Goal: Task Accomplishment & Management: Manage account settings

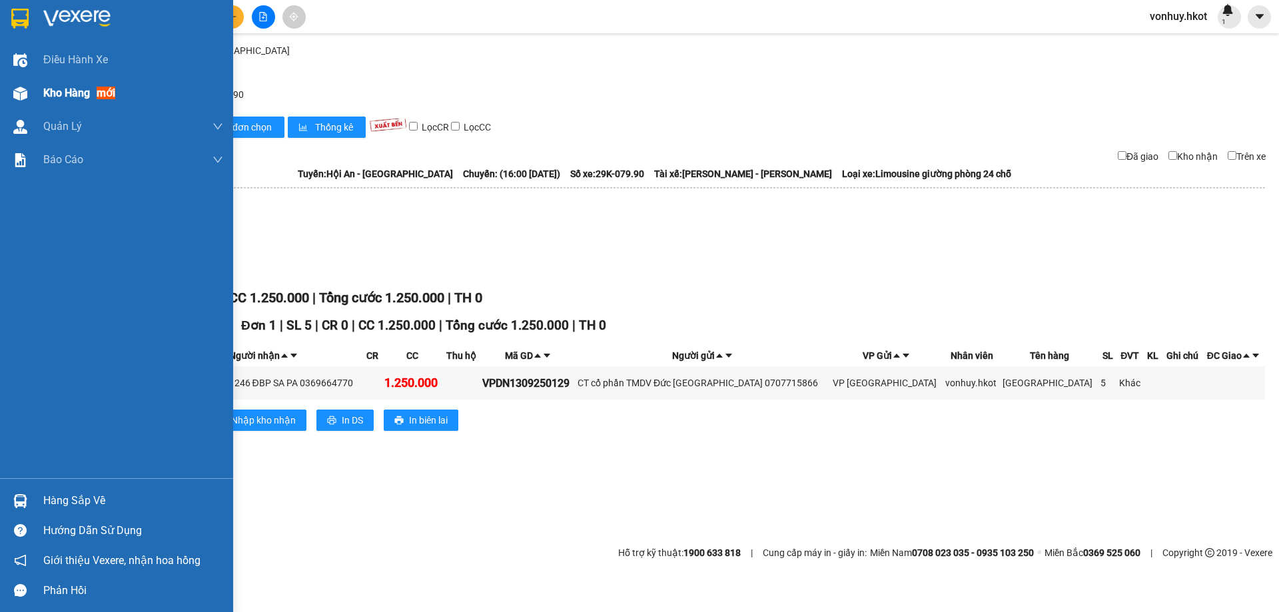
click at [53, 85] on div "Kho hàng mới" at bounding box center [79, 93] width 72 height 17
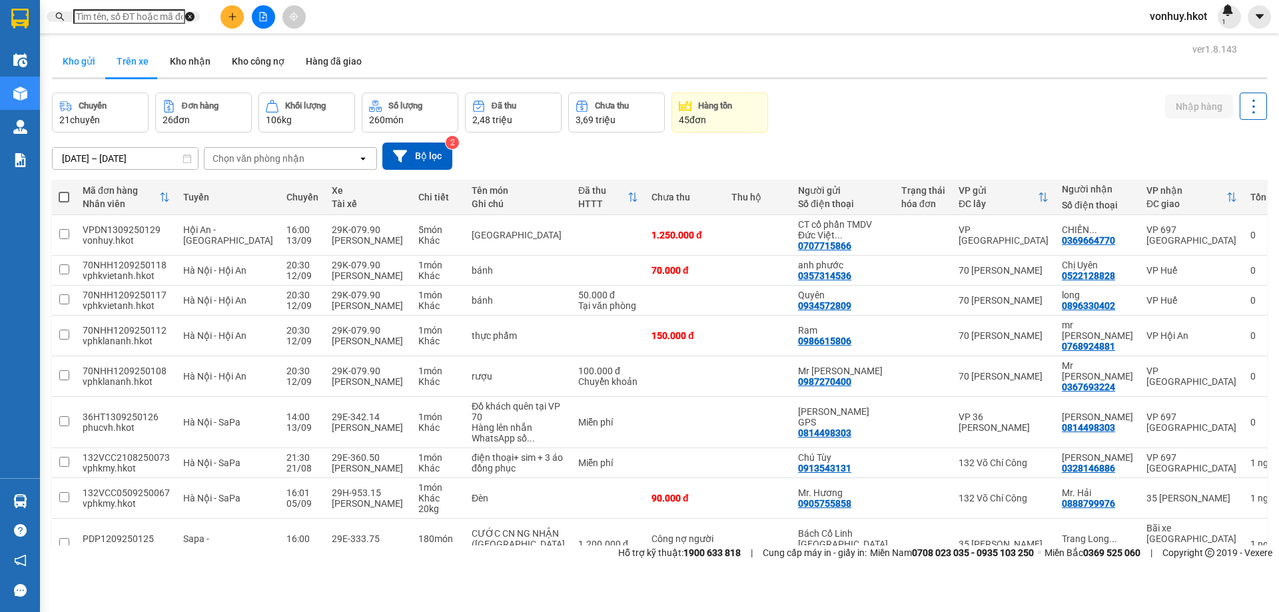
click at [77, 60] on button "Kho gửi" at bounding box center [79, 61] width 54 height 32
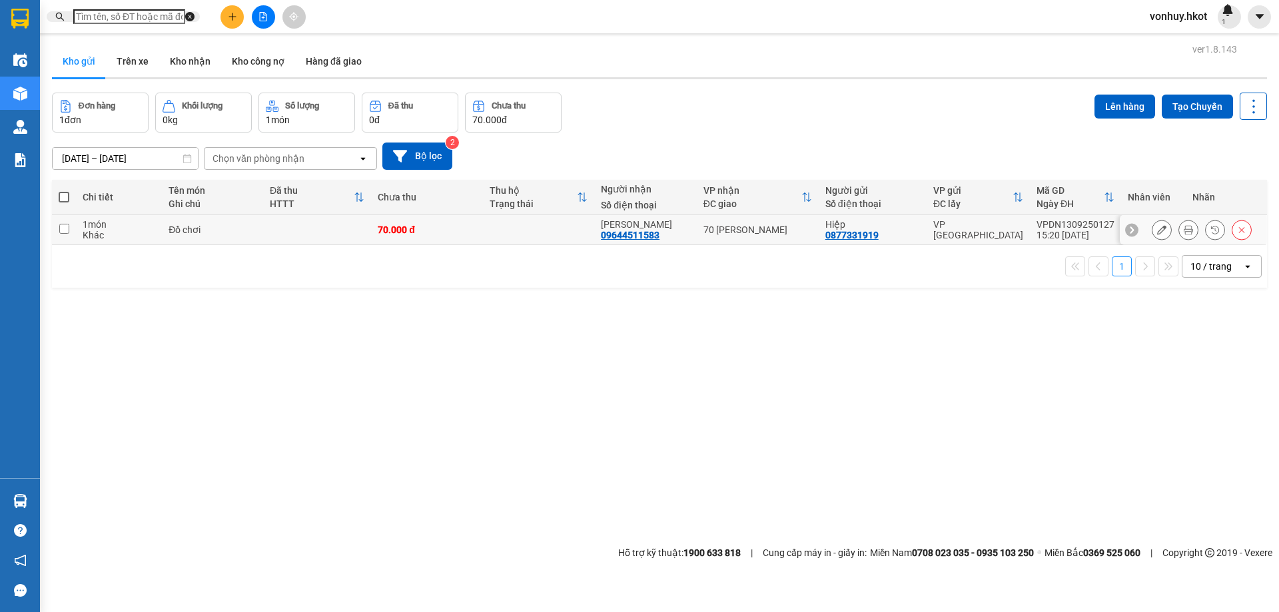
click at [420, 245] on td "70.000 đ" at bounding box center [426, 230] width 111 height 30
checkbox input "true"
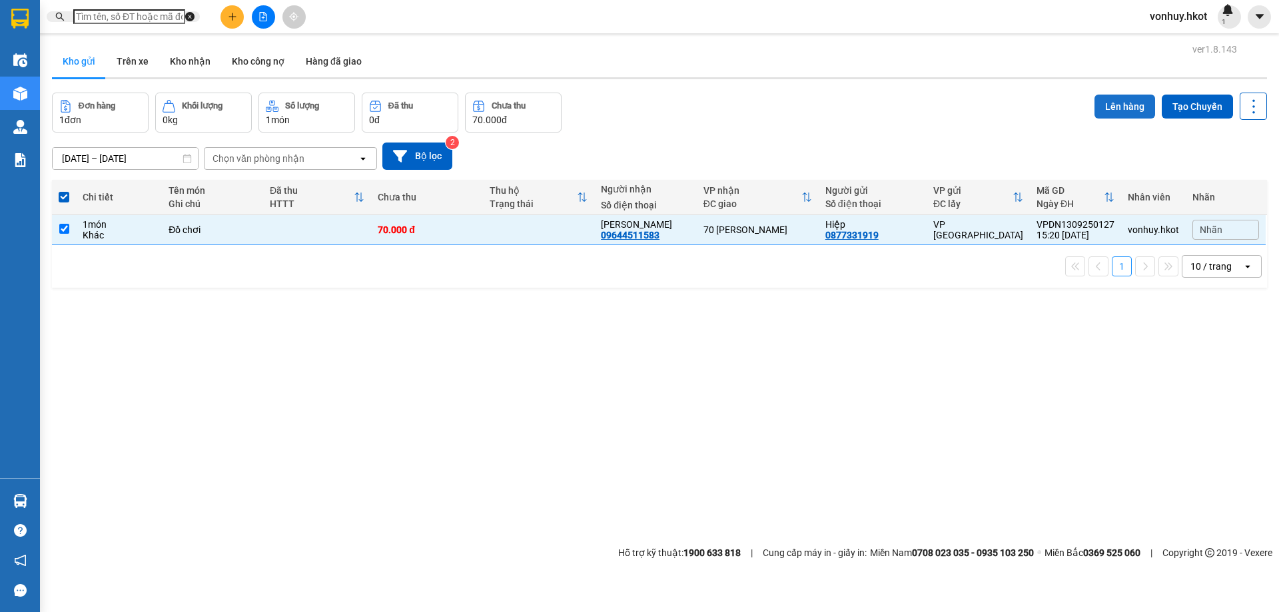
click at [1113, 104] on button "Lên hàng" at bounding box center [1125, 107] width 61 height 24
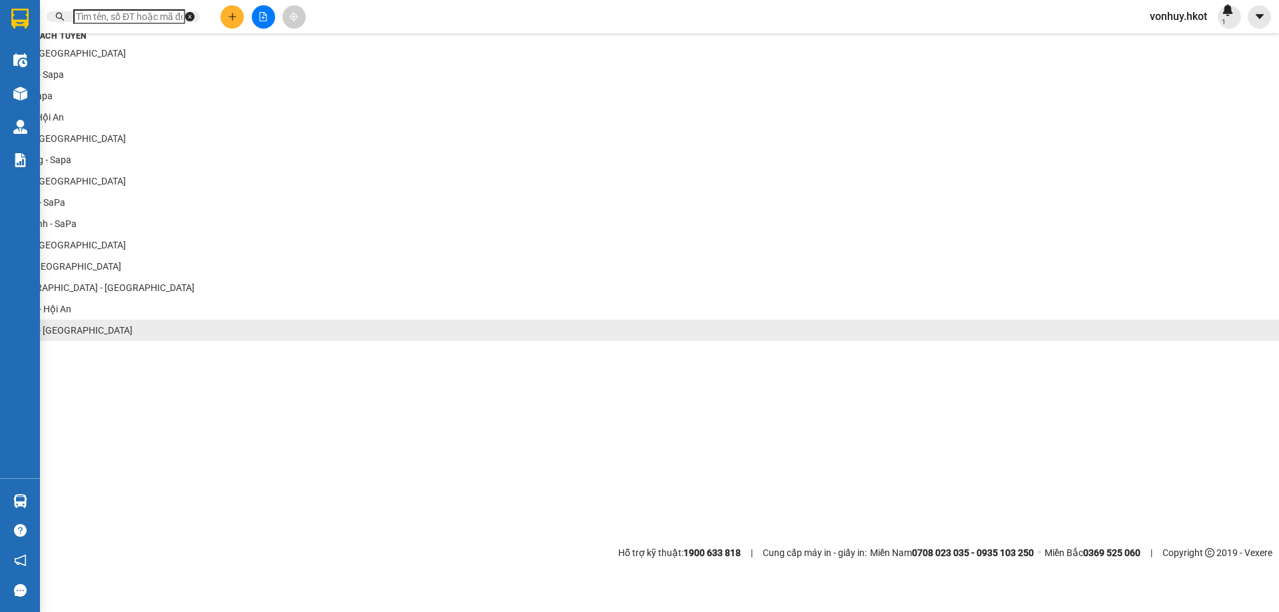
click at [196, 341] on li "Hội An - [GEOGRAPHIC_DATA]" at bounding box center [639, 330] width 1279 height 21
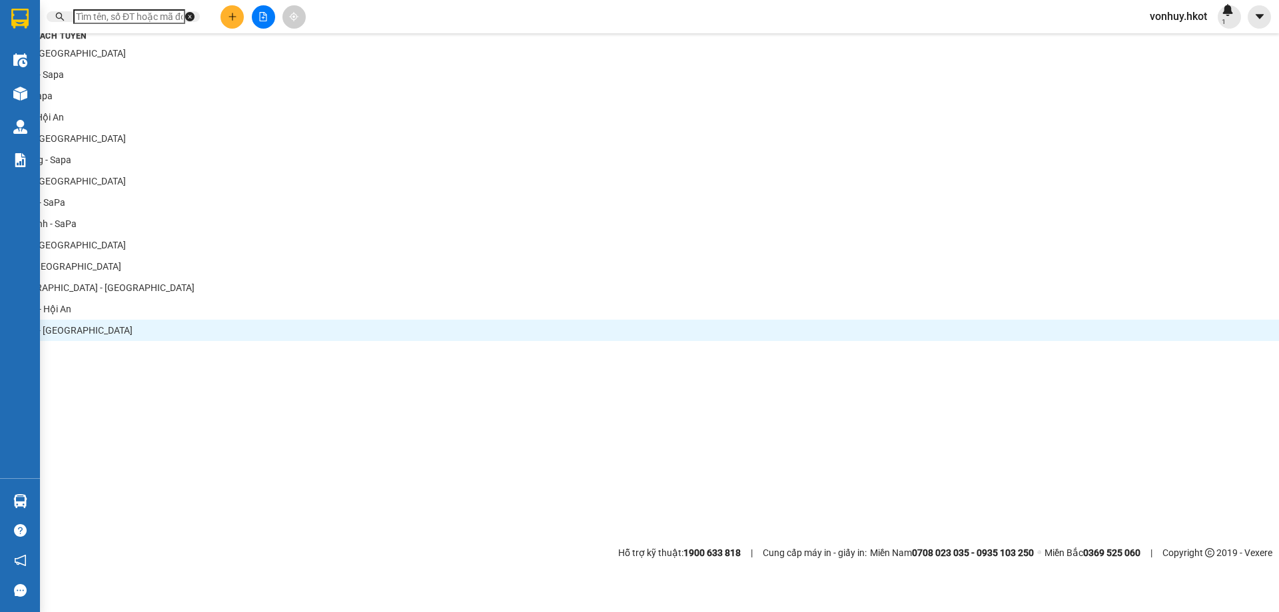
click at [472, 88] on div "17:00 - 29E-133.21" at bounding box center [639, 80] width 1279 height 15
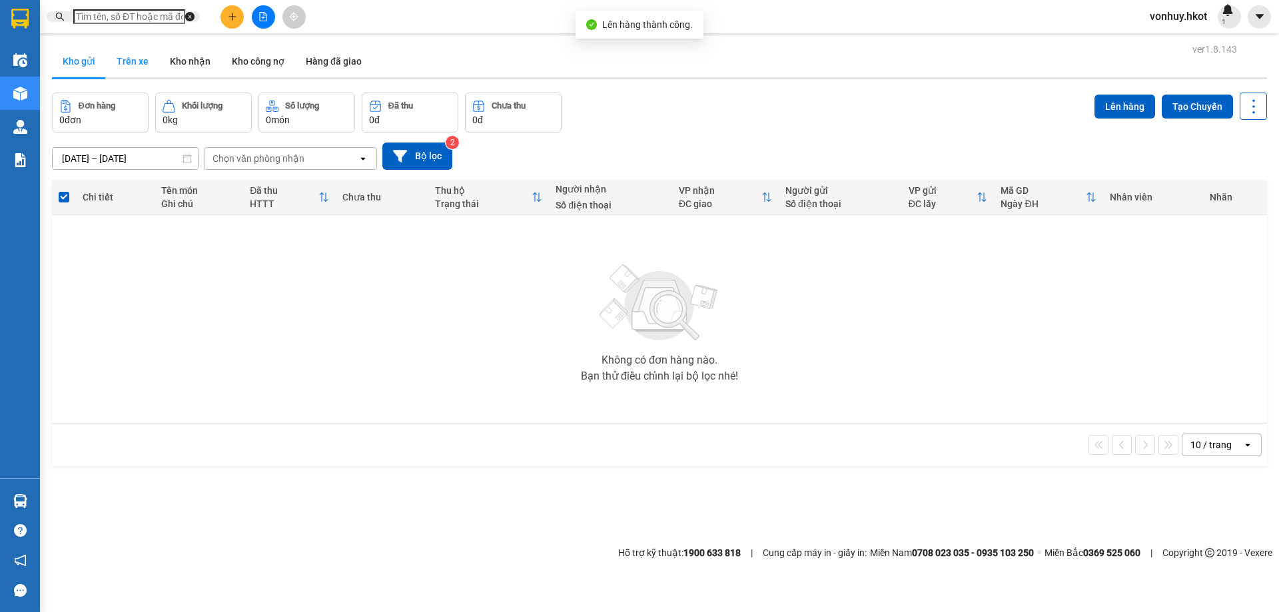
click at [122, 66] on button "Trên xe" at bounding box center [132, 61] width 53 height 32
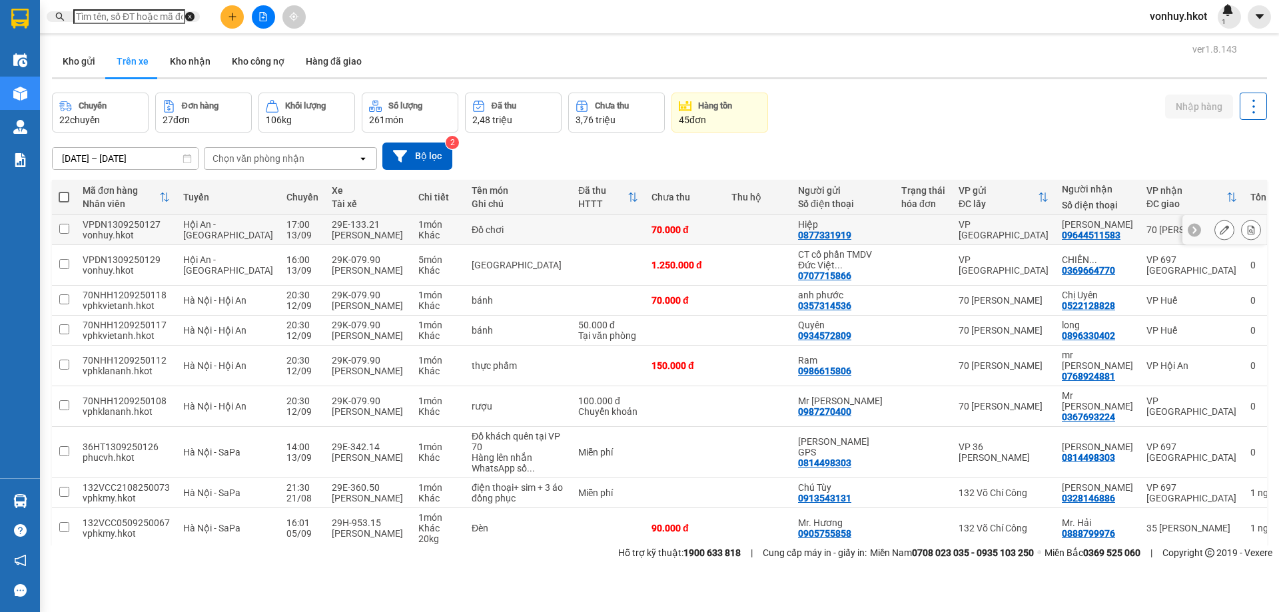
click at [325, 224] on td "29E-133.21 [PERSON_NAME]" at bounding box center [368, 230] width 87 height 30
checkbox input "true"
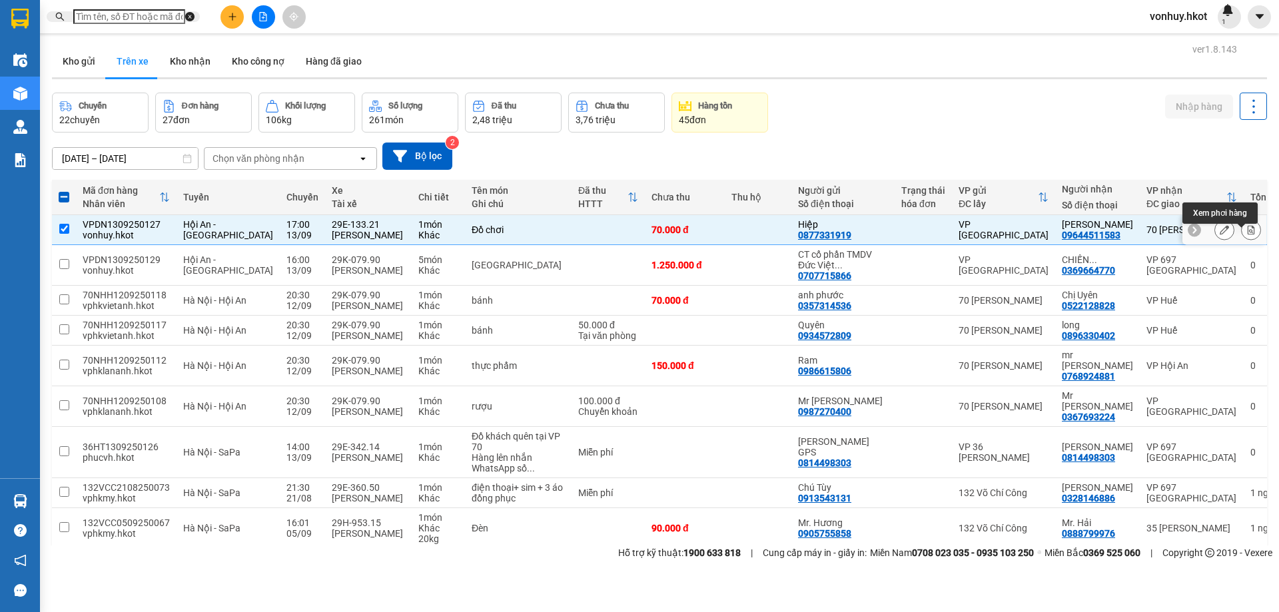
click at [1246, 234] on icon at bounding box center [1250, 229] width 9 height 9
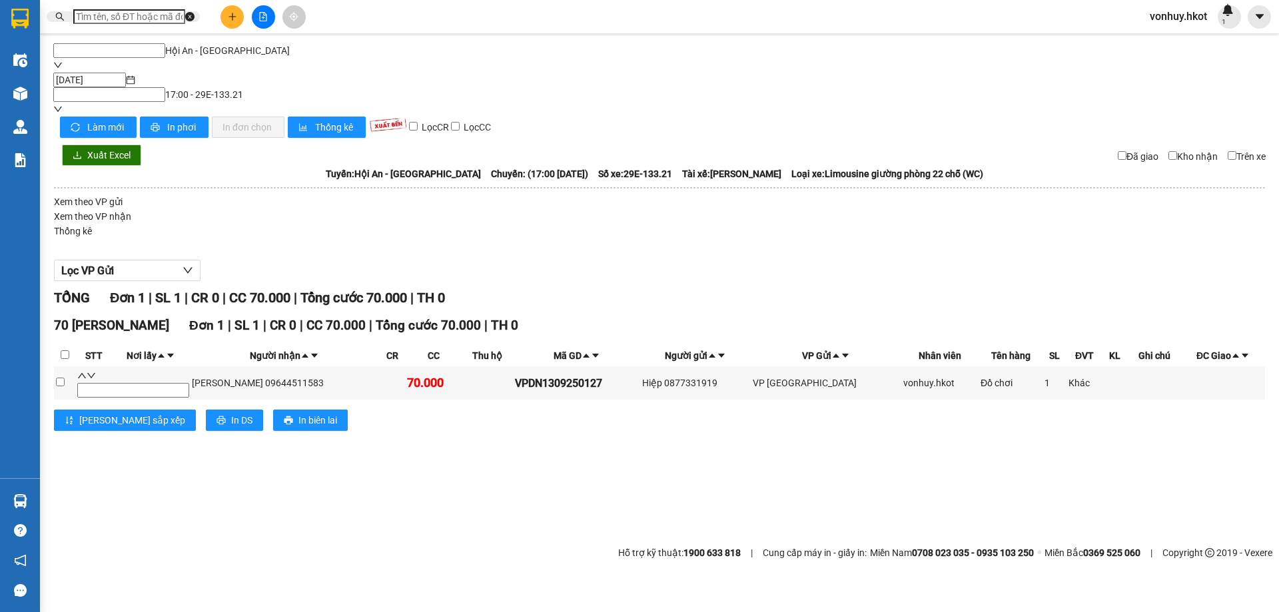
click at [65, 378] on input "checkbox" at bounding box center [60, 382] width 9 height 9
checkbox input "true"
click at [231, 413] on span "In DS" at bounding box center [241, 420] width 21 height 15
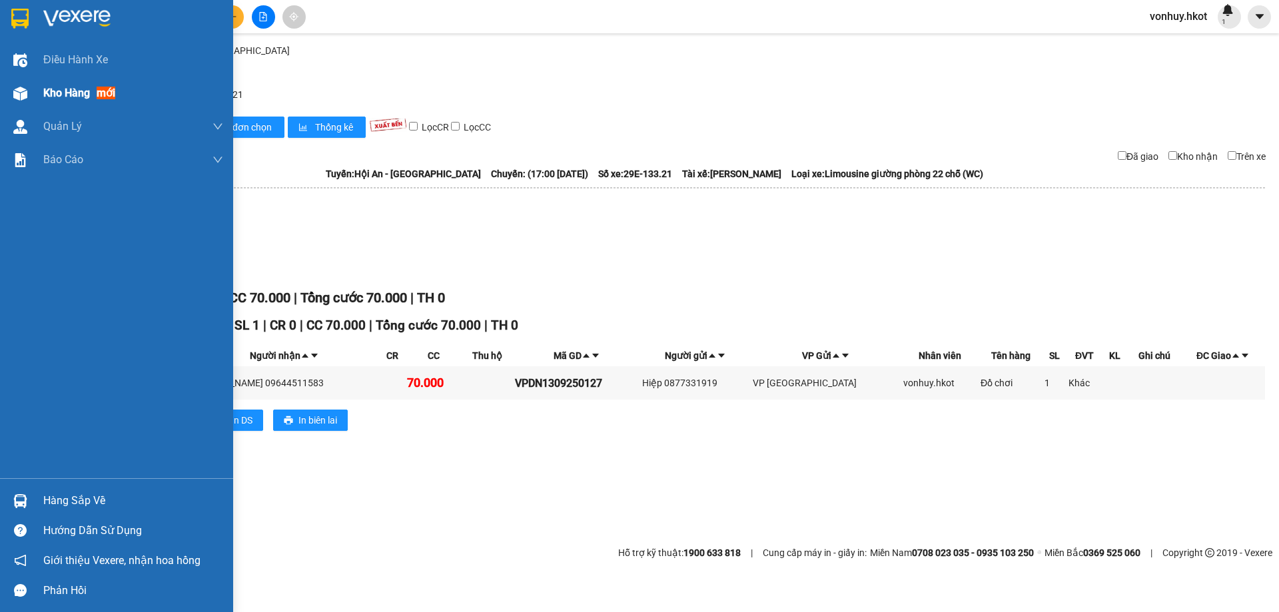
click at [24, 92] on img at bounding box center [20, 94] width 14 height 14
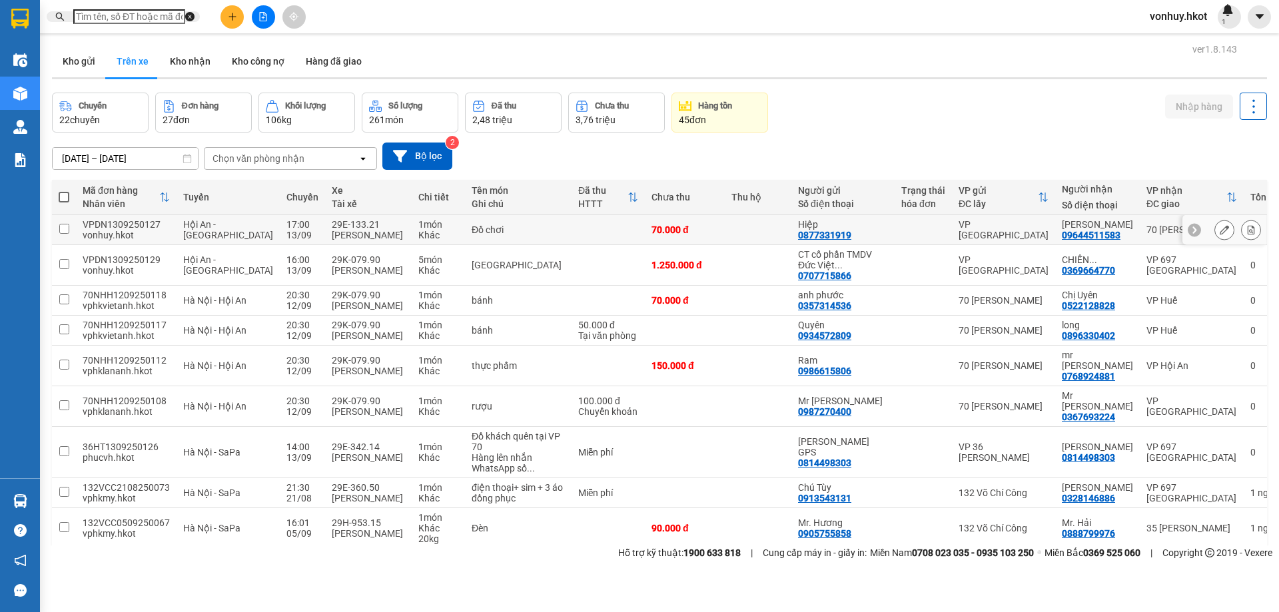
click at [497, 235] on div "Đồ chơi" at bounding box center [518, 229] width 93 height 11
checkbox input "true"
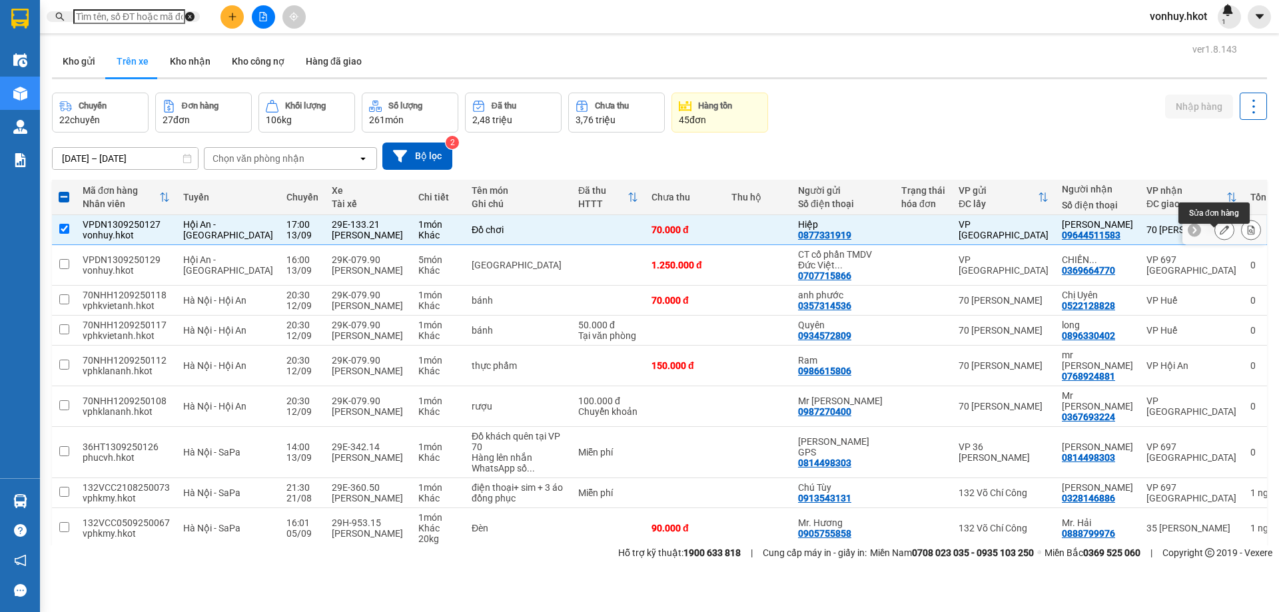
click at [1220, 236] on button at bounding box center [1224, 230] width 19 height 23
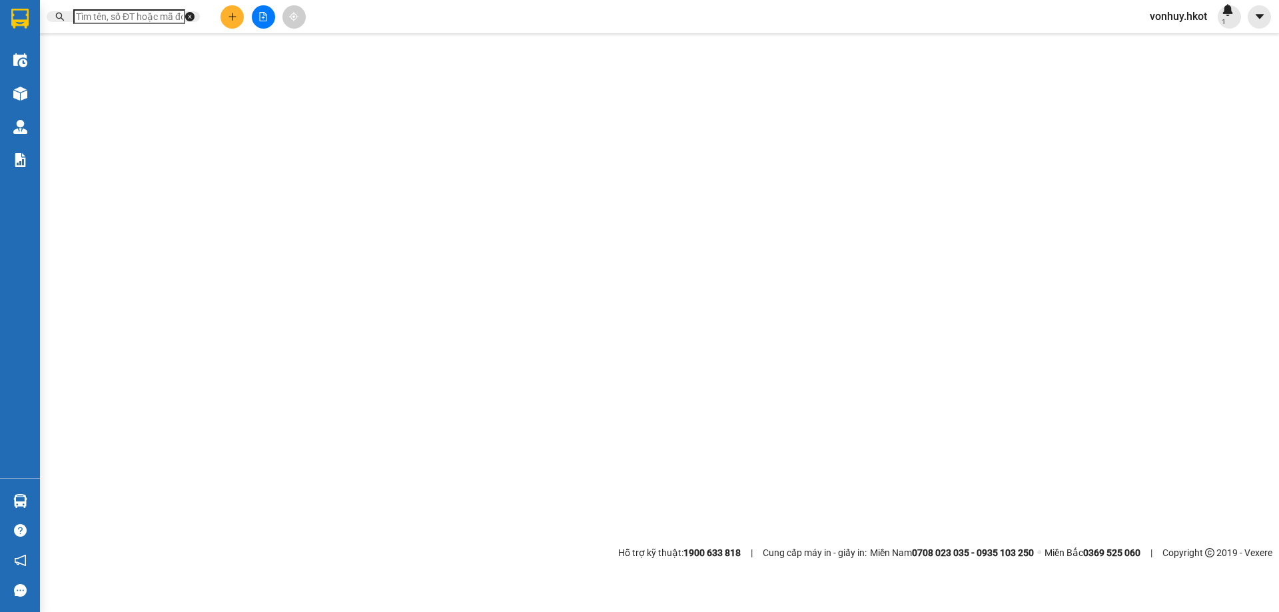
type input "0877331919"
type input "Hiệp"
type input "09644511583"
type input "[PERSON_NAME]"
type input "70.000"
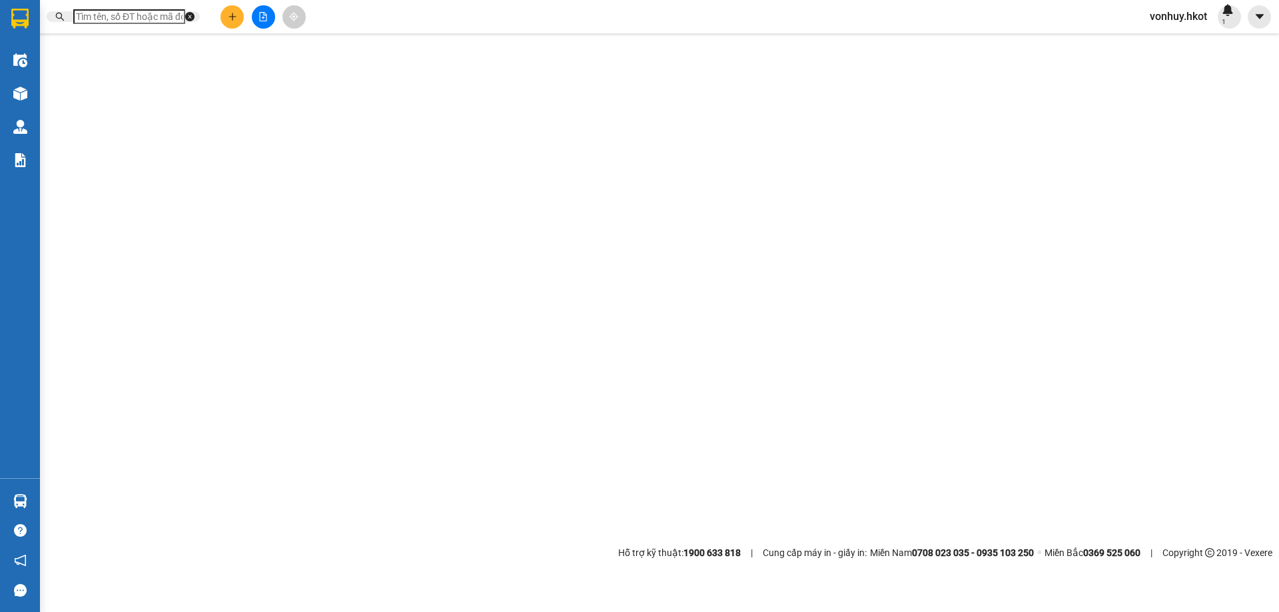
type input "70.000"
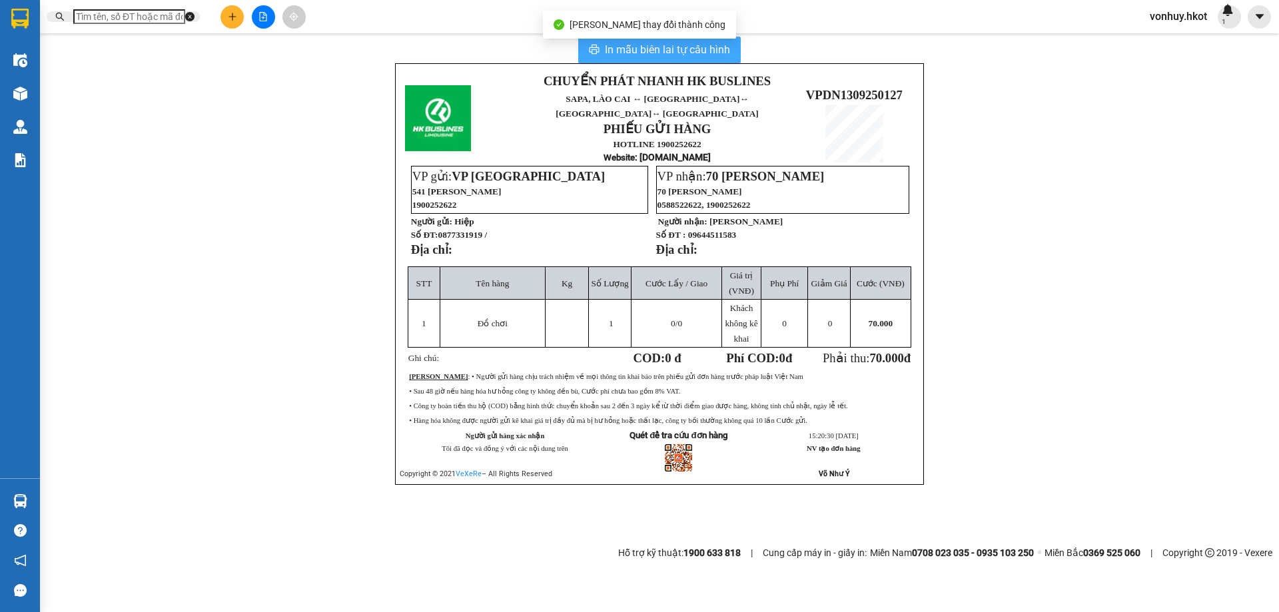
click at [657, 58] on span "In mẫu biên lai tự cấu hình" at bounding box center [667, 49] width 125 height 17
